Goal: Check status: Check status

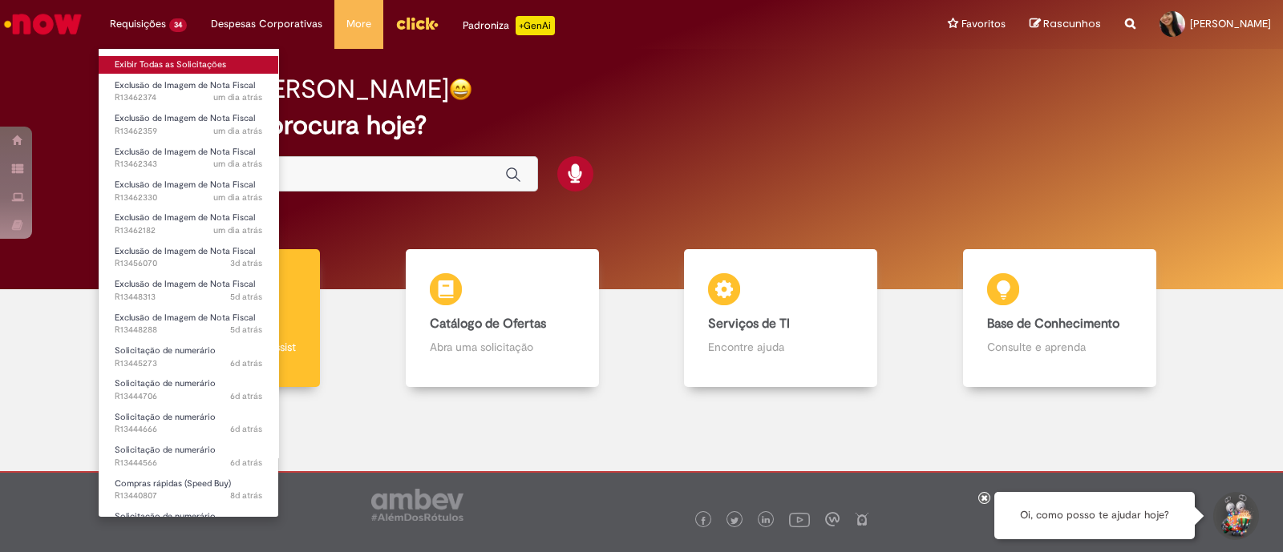
click at [152, 67] on link "Exibir Todas as Solicitações" at bounding box center [189, 65] width 180 height 18
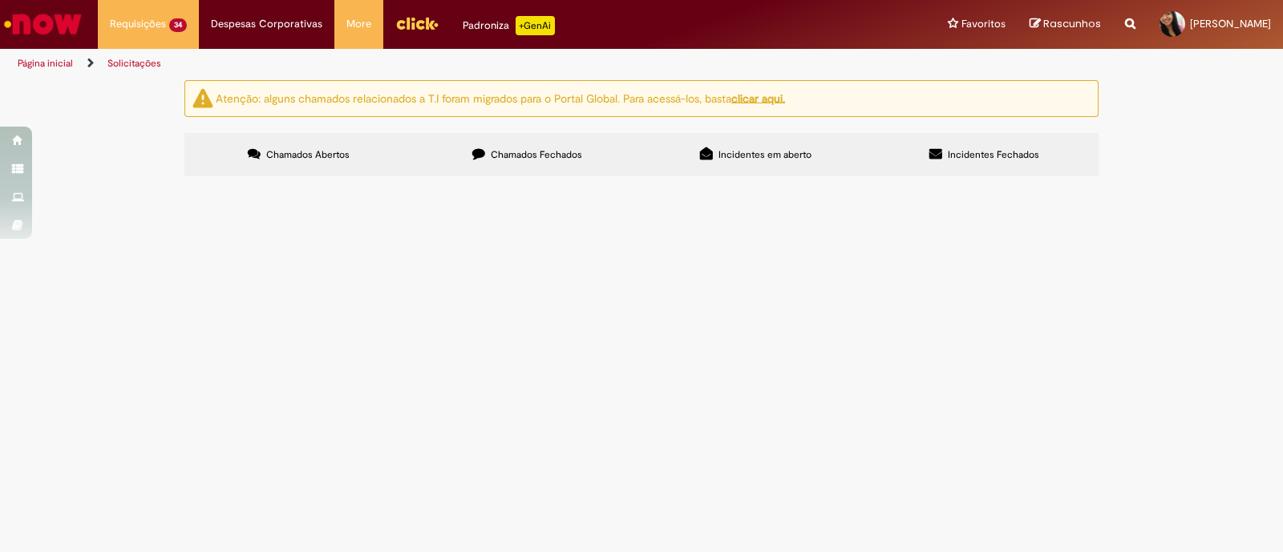
scroll to position [368, 0]
click at [0, 0] on span "Solicitação de numerário" at bounding box center [0, 0] width 0 height 0
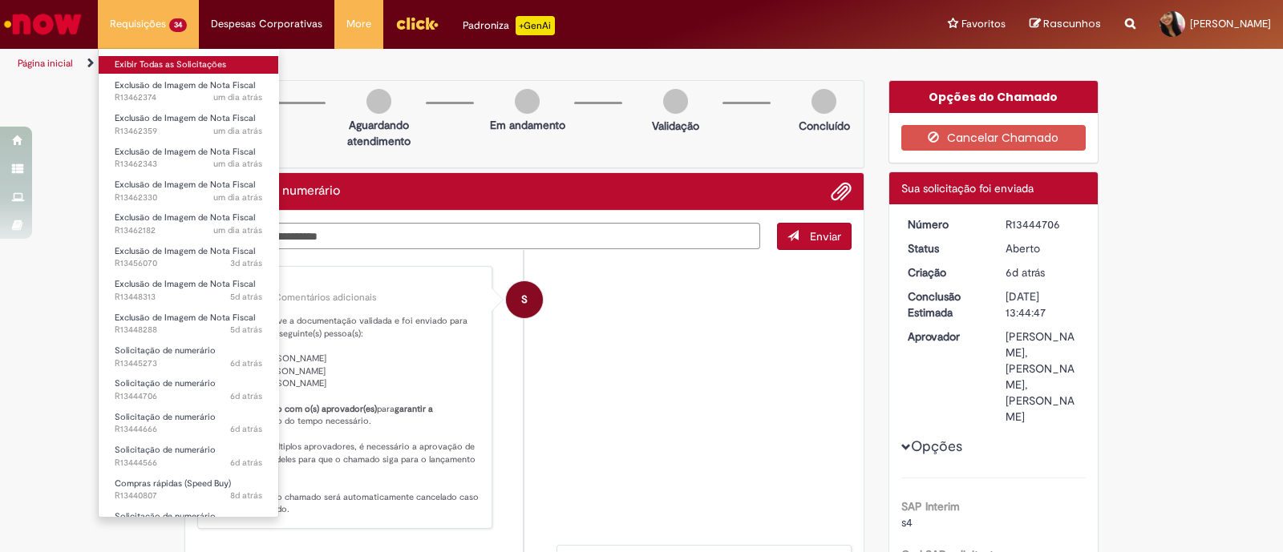
click at [145, 63] on link "Exibir Todas as Solicitações" at bounding box center [189, 65] width 180 height 18
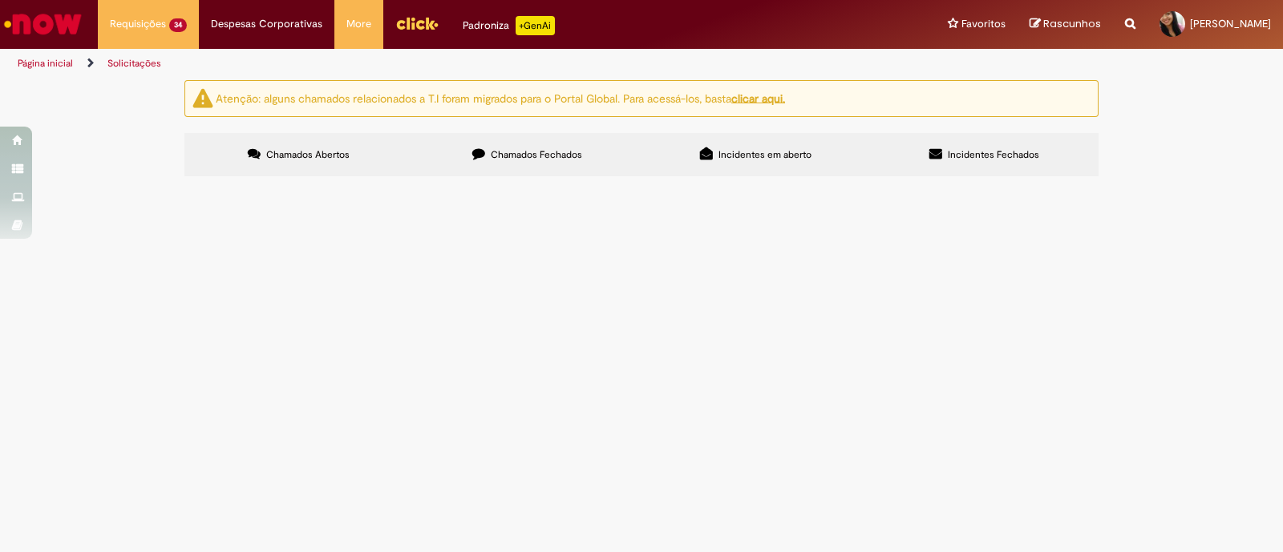
click at [0, 0] on input "Pesquisar" at bounding box center [0, 0] width 0 height 0
type input "**********"
click at [0, 0] on span "Pesquisar" at bounding box center [0, 0] width 0 height 0
drag, startPoint x: 247, startPoint y: 204, endPoint x: 197, endPoint y: 201, distance: 49.8
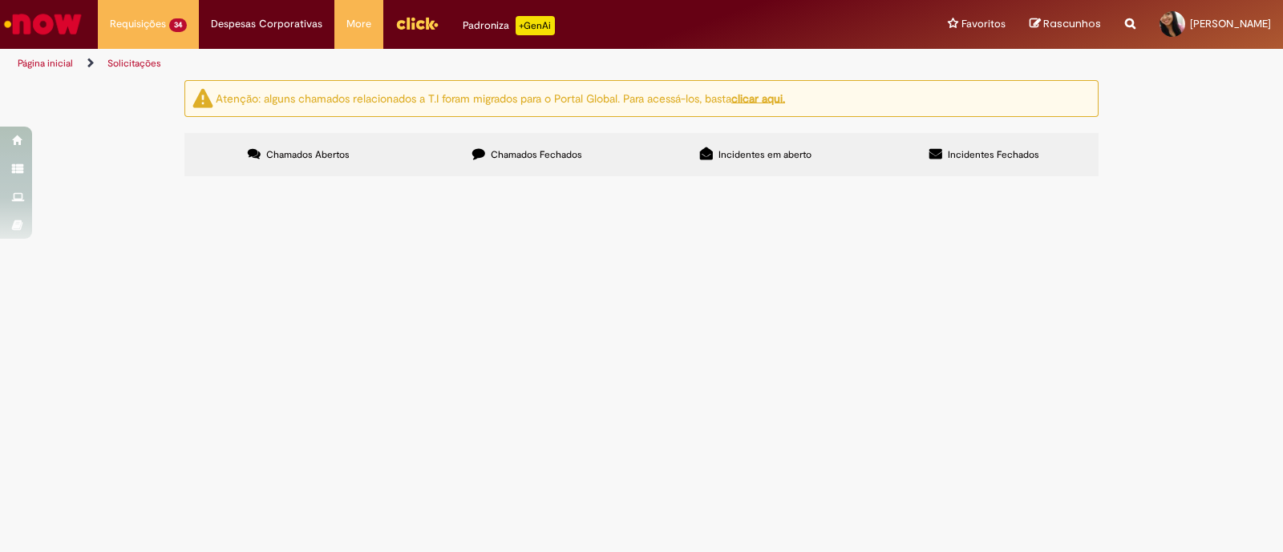
click at [0, 0] on td "R13445273" at bounding box center [0, 0] width 0 height 0
copy span "R13445273"
drag, startPoint x: 246, startPoint y: 251, endPoint x: 200, endPoint y: 249, distance: 46.5
click at [0, 0] on td "R13444706" at bounding box center [0, 0] width 0 height 0
copy span "R13444706"
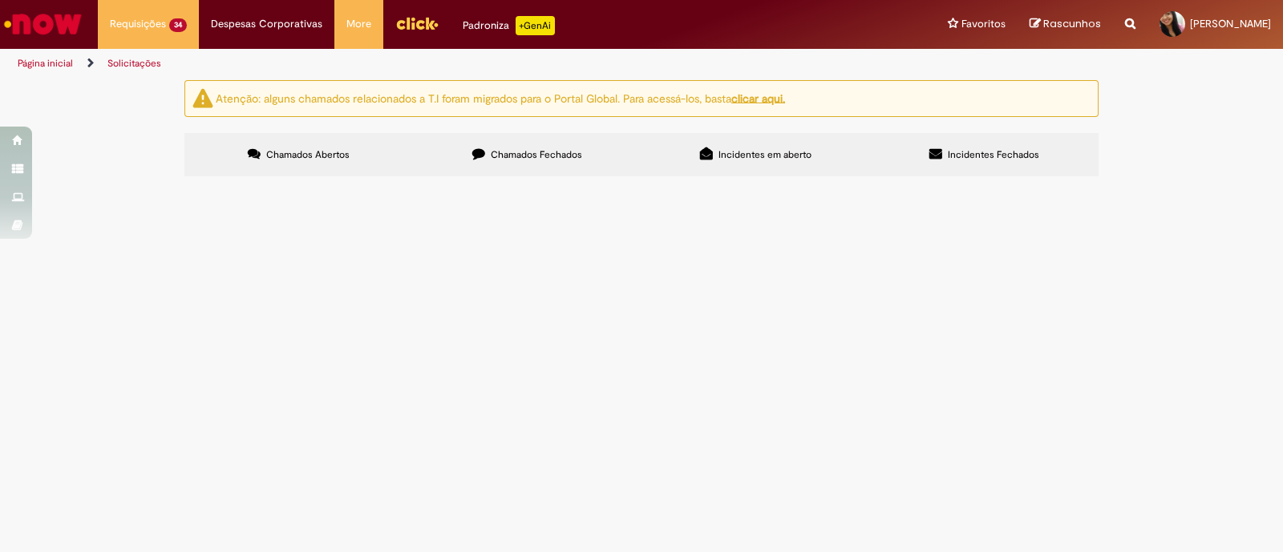
drag, startPoint x: 249, startPoint y: 292, endPoint x: 193, endPoint y: 286, distance: 55.6
click at [0, 0] on td "R13444666" at bounding box center [0, 0] width 0 height 0
copy span "R13444666"
drag, startPoint x: 253, startPoint y: 339, endPoint x: 196, endPoint y: 338, distance: 57.7
click at [0, 0] on td "R13444566" at bounding box center [0, 0] width 0 height 0
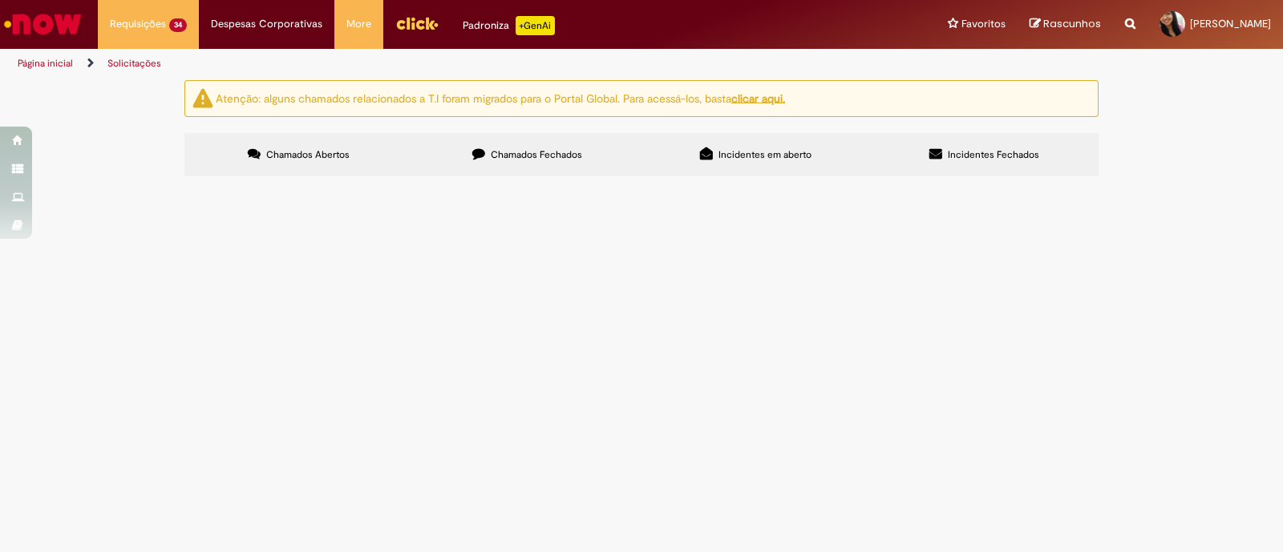
copy span "R13444566"
click at [0, 0] on span "R13444566" at bounding box center [0, 0] width 0 height 0
click at [0, 0] on input "Pesquisar" at bounding box center [0, 0] width 0 height 0
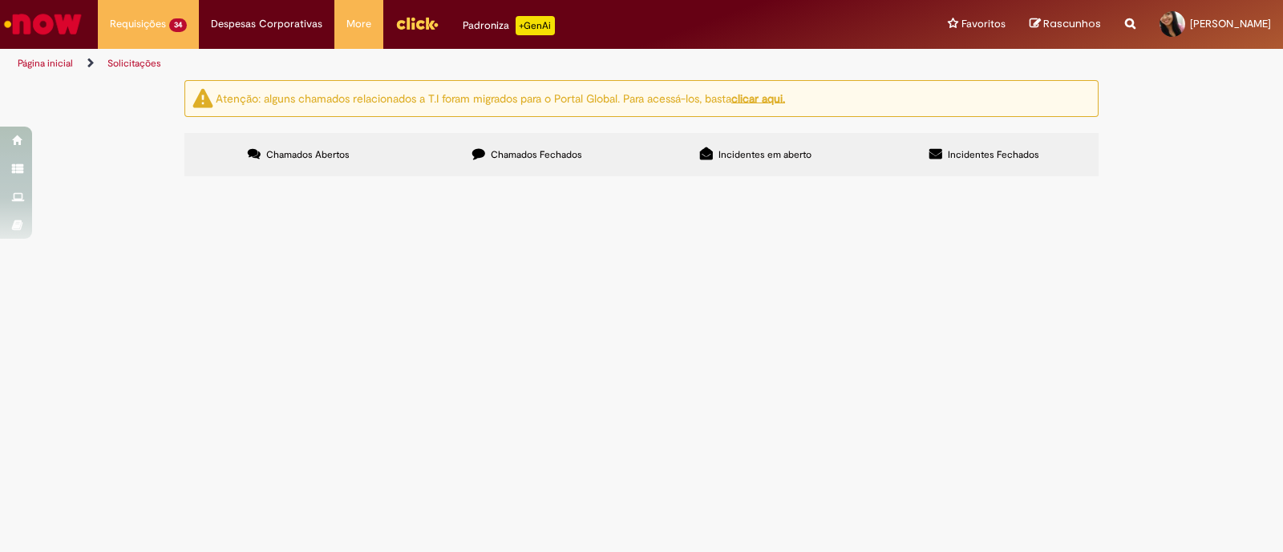
type input "**********"
click at [0, 0] on button "Pesquisar" at bounding box center [0, 0] width 0 height 0
